Goal: Register for event/course

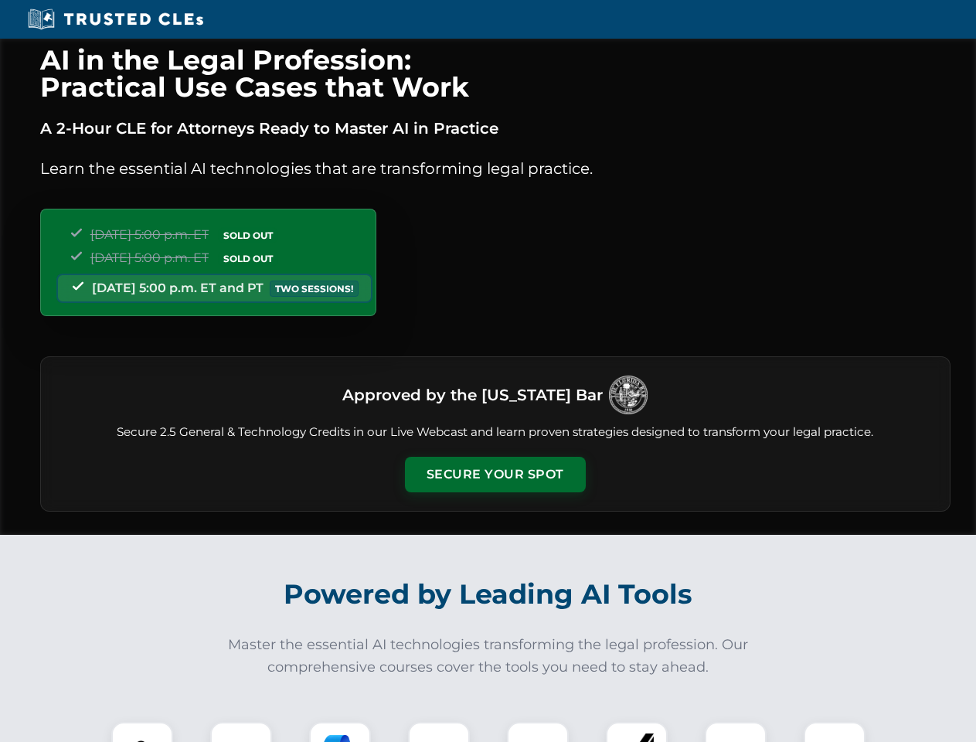
click at [494, 474] on button "Secure Your Spot" at bounding box center [495, 474] width 181 height 36
click at [142, 731] on img at bounding box center [142, 752] width 45 height 45
click at [241, 731] on div at bounding box center [241, 752] width 62 height 62
